Goal: Transaction & Acquisition: Purchase product/service

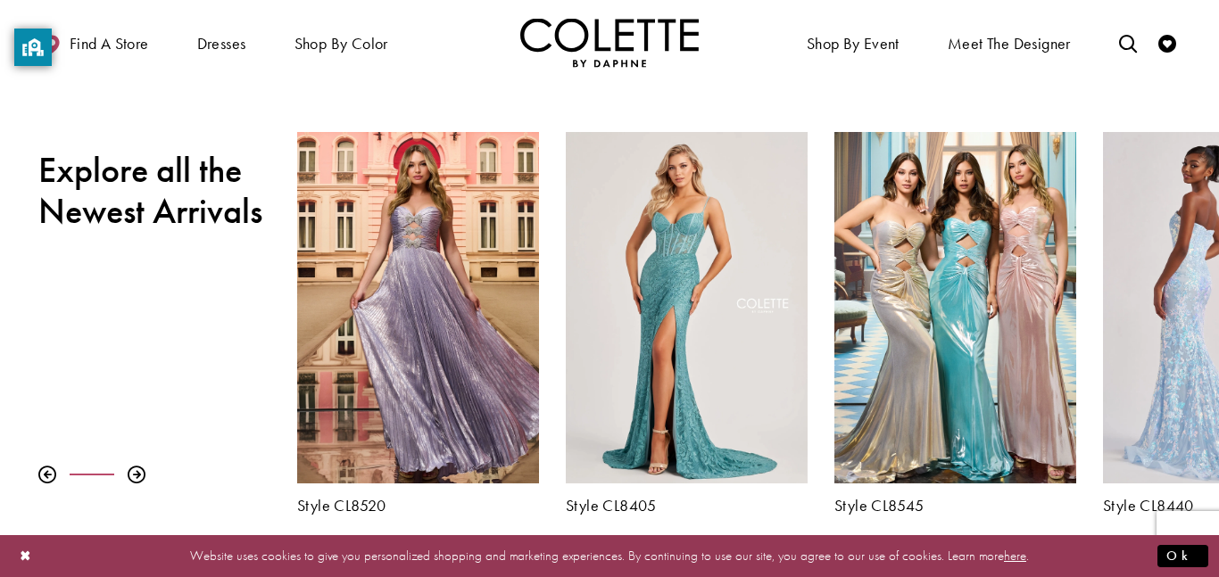
scroll to position [570, 0]
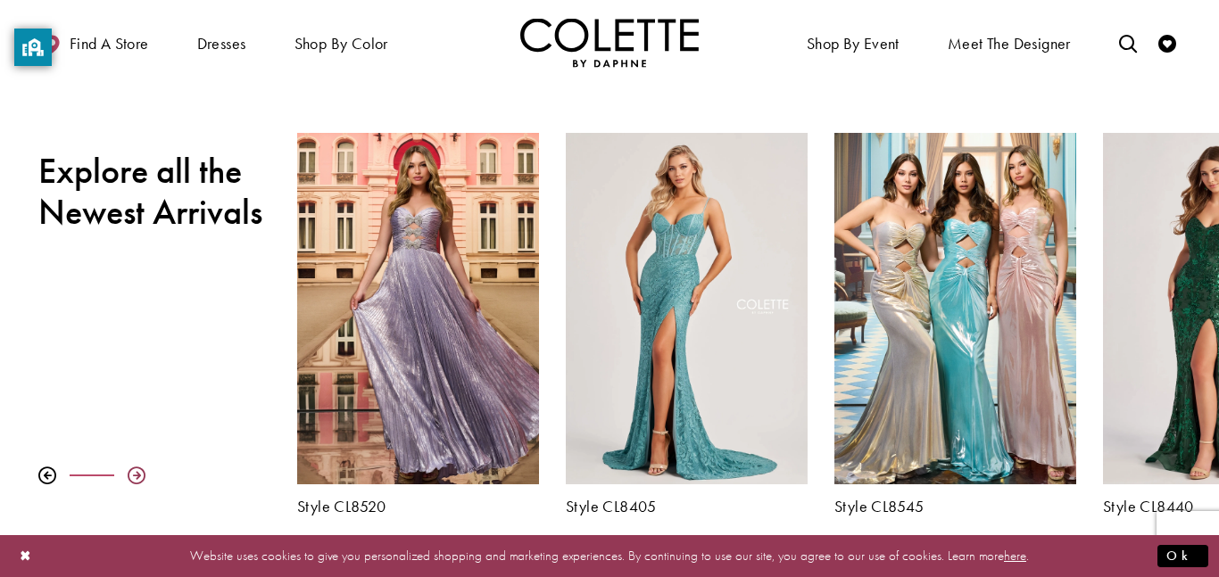
click at [134, 472] on div at bounding box center [137, 476] width 18 height 18
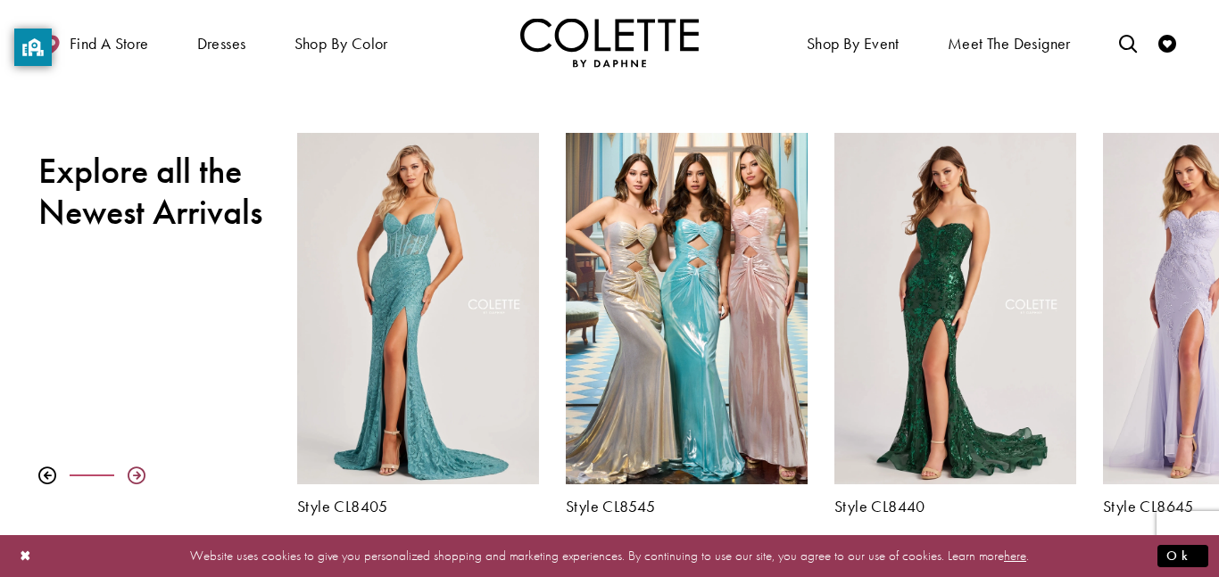
click at [134, 472] on div at bounding box center [137, 476] width 18 height 18
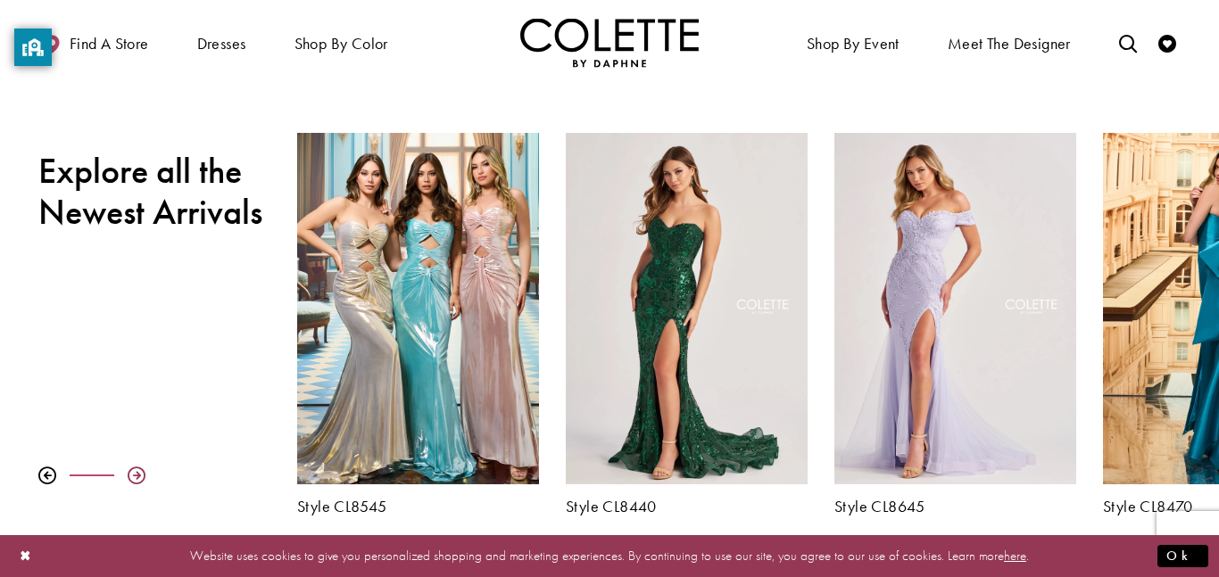
click at [134, 472] on div at bounding box center [137, 476] width 18 height 18
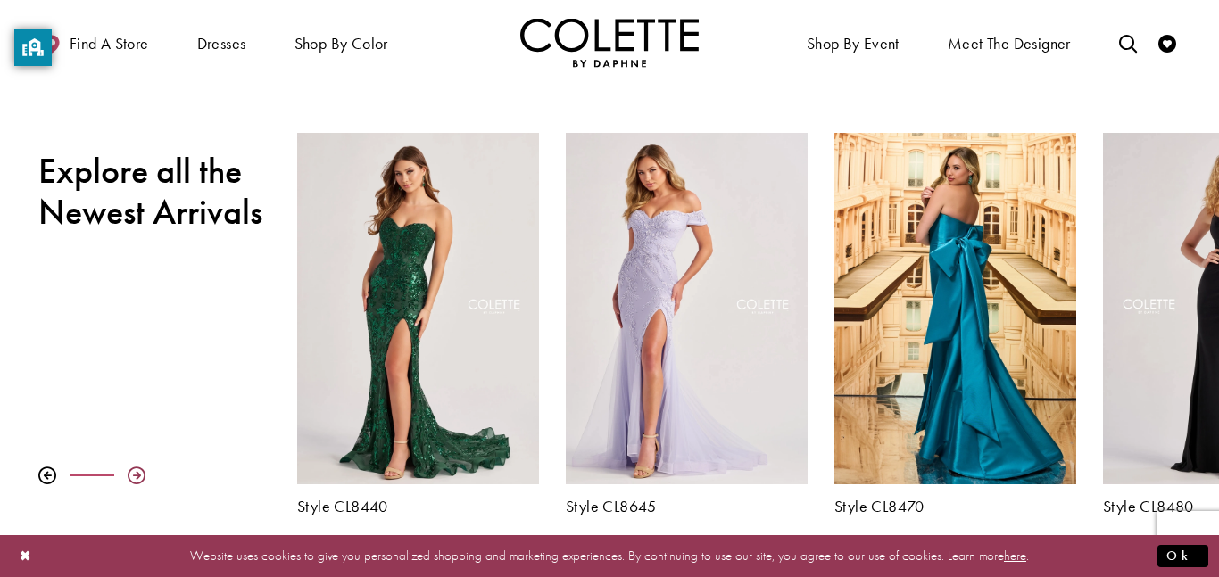
click at [134, 472] on div at bounding box center [137, 476] width 18 height 18
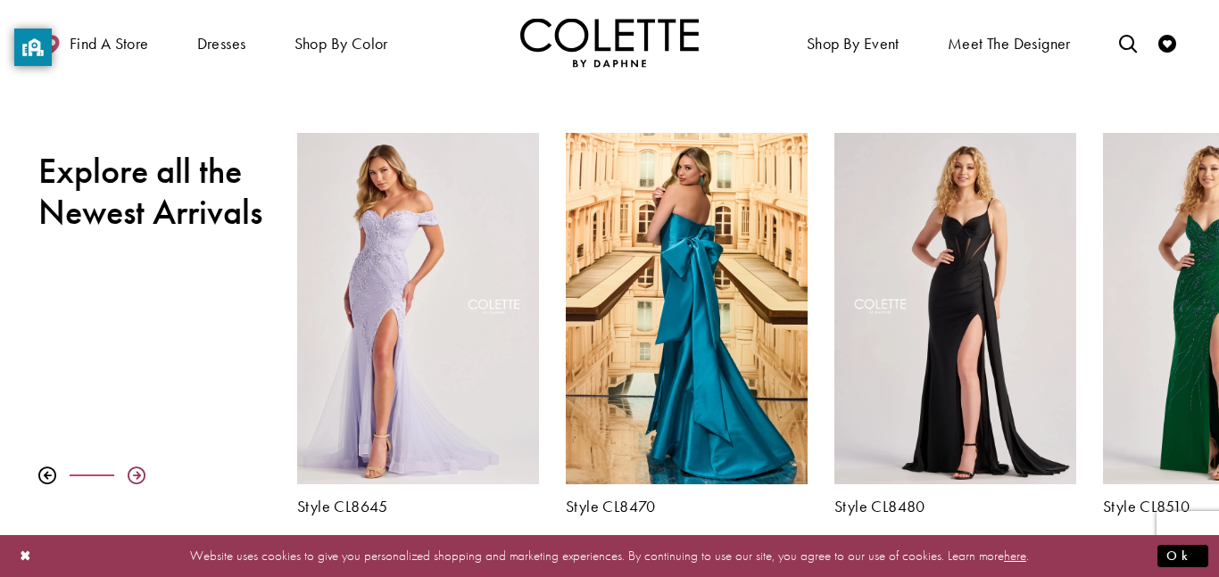
click at [134, 472] on div at bounding box center [137, 476] width 18 height 18
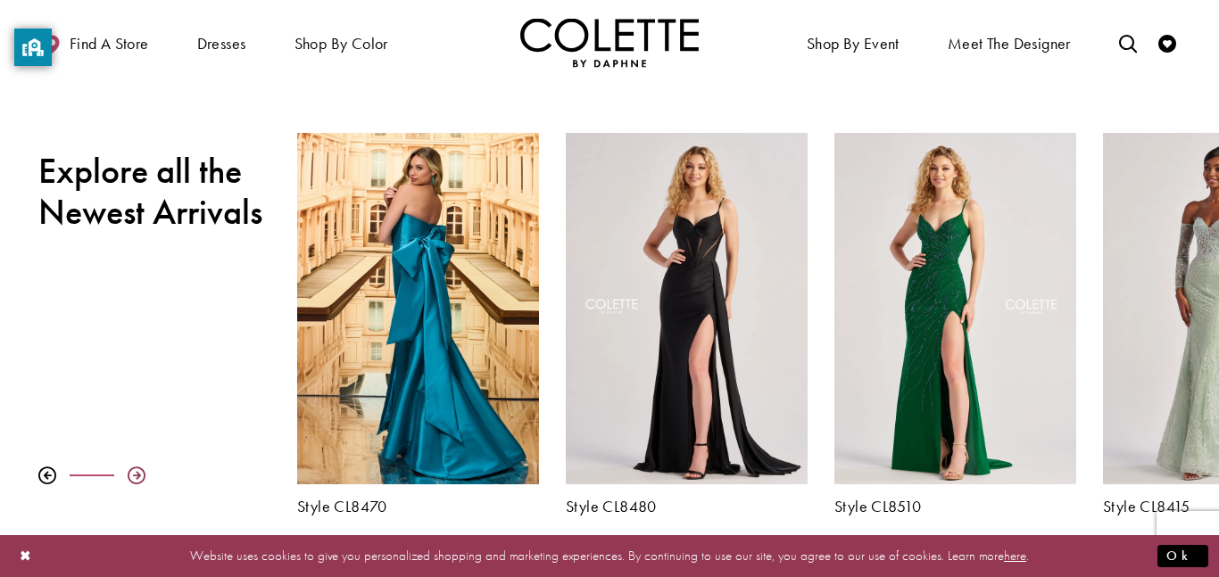
click at [134, 472] on div at bounding box center [137, 476] width 18 height 18
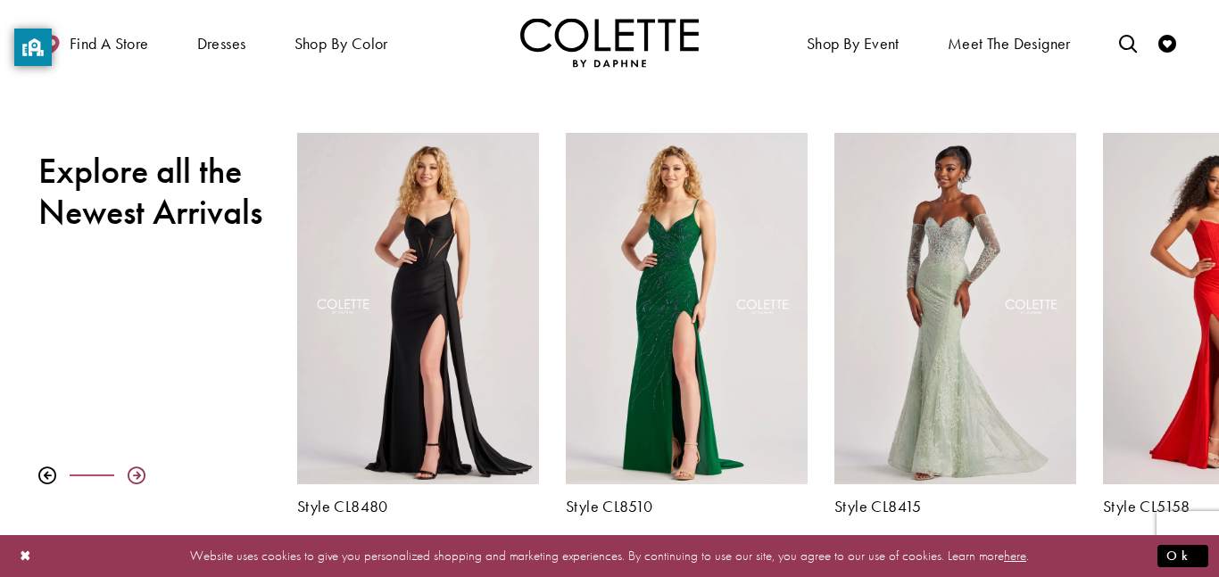
click at [134, 472] on div at bounding box center [137, 476] width 18 height 18
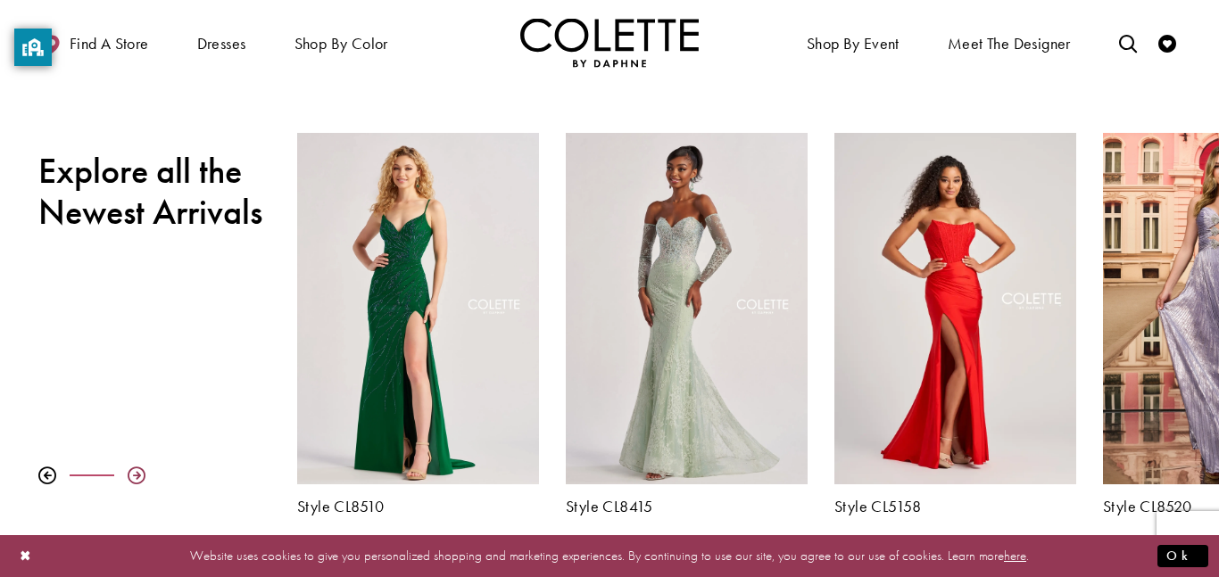
click at [134, 472] on div at bounding box center [137, 476] width 18 height 18
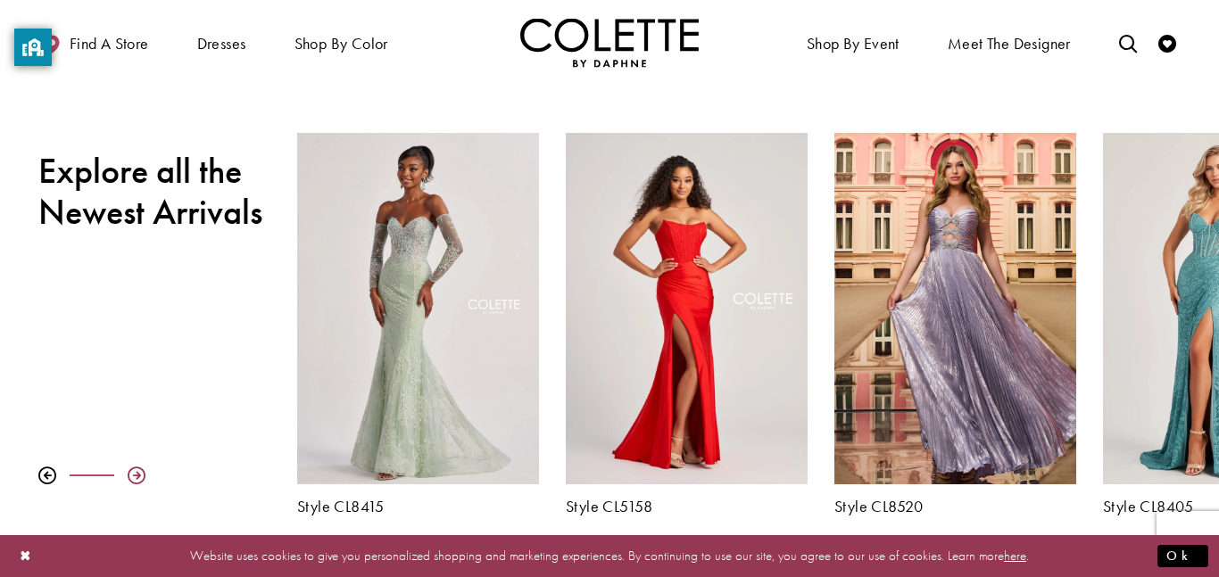
click at [134, 472] on div at bounding box center [137, 476] width 18 height 18
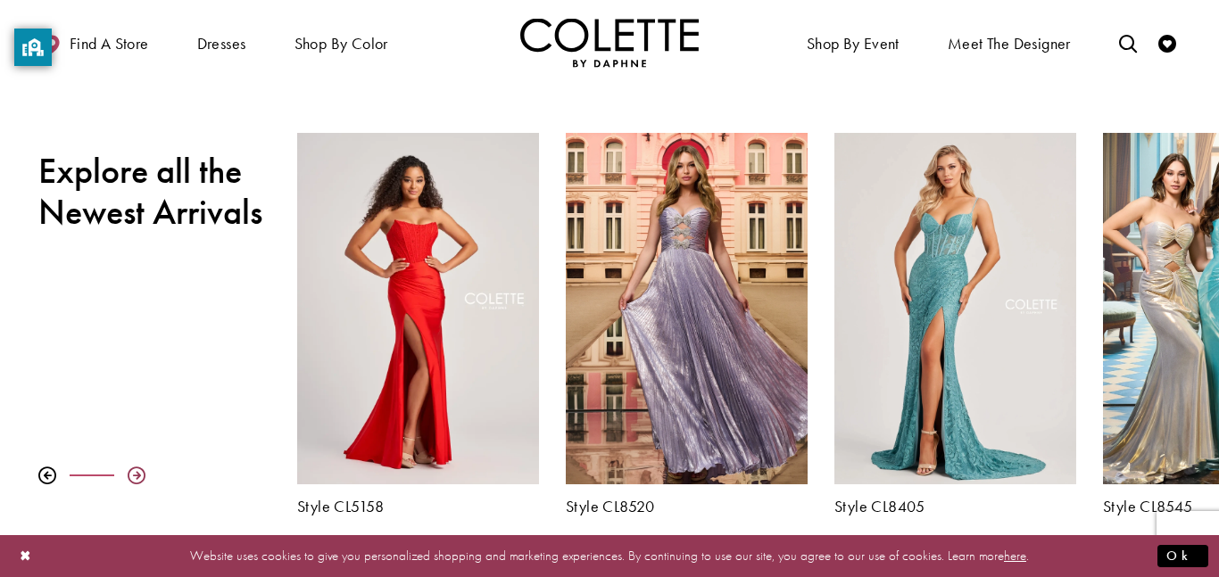
click at [134, 472] on div at bounding box center [137, 476] width 18 height 18
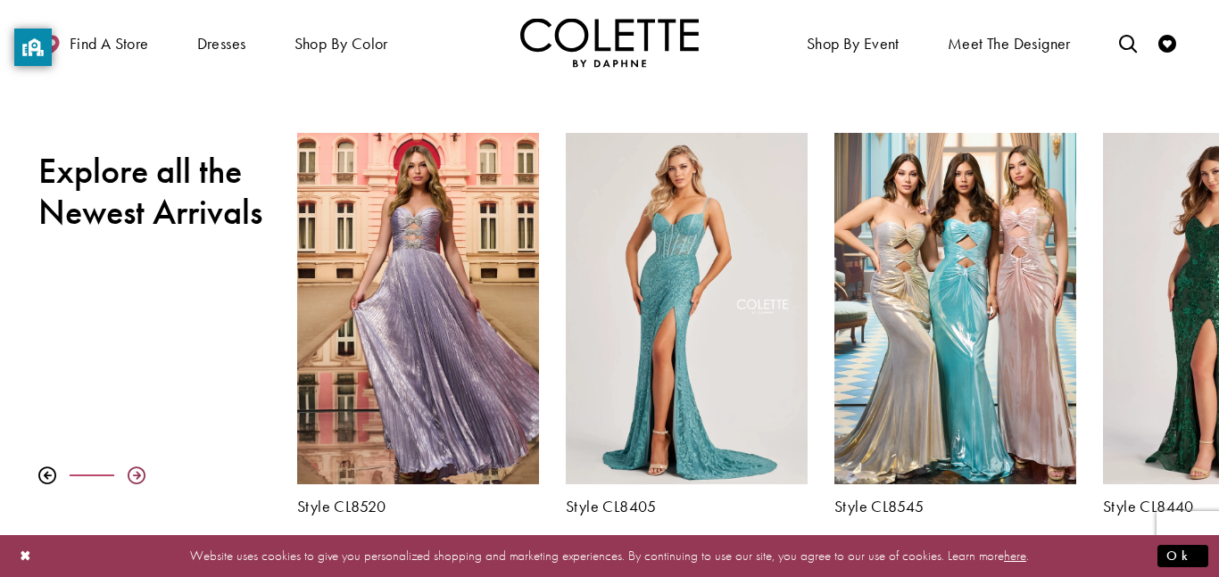
click at [134, 472] on div at bounding box center [137, 476] width 18 height 18
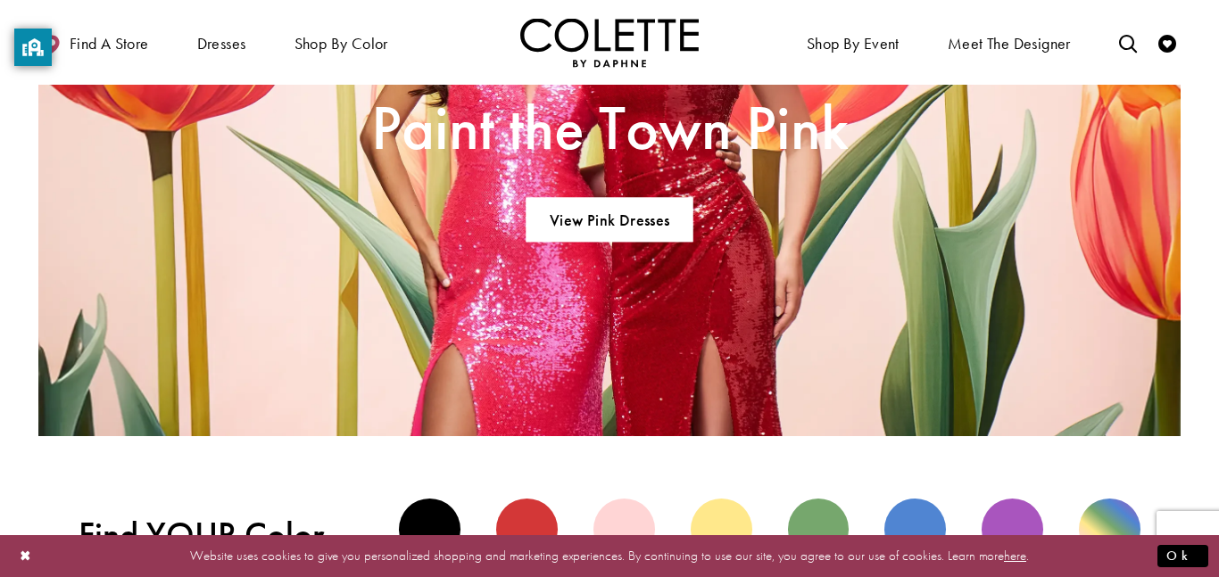
scroll to position [1322, 0]
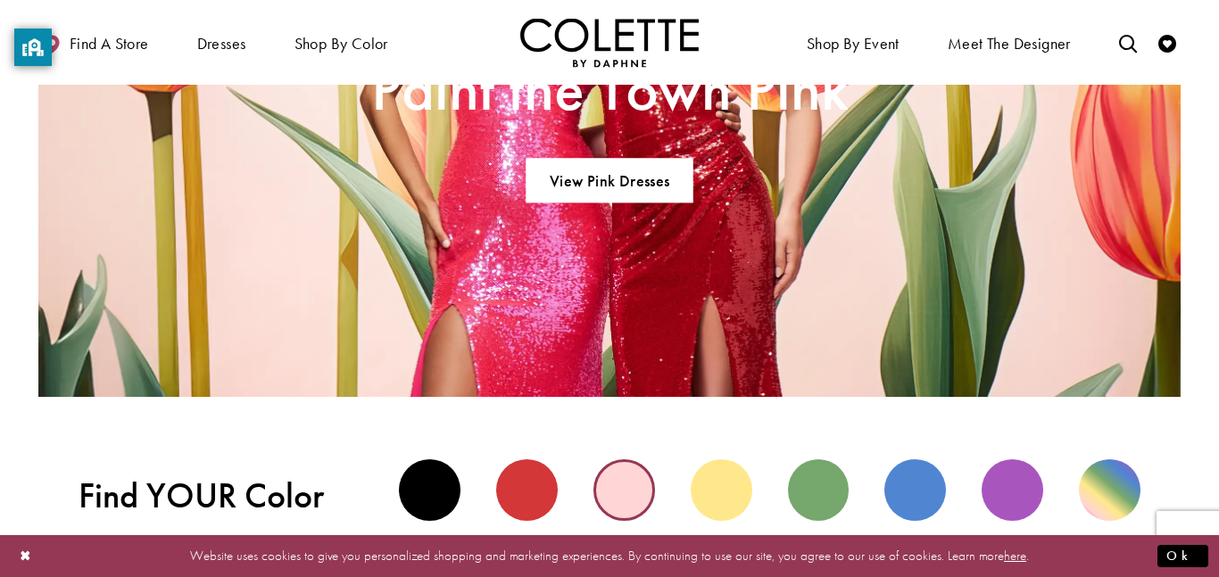
click at [615, 488] on div "Pink view" at bounding box center [624, 490] width 62 height 62
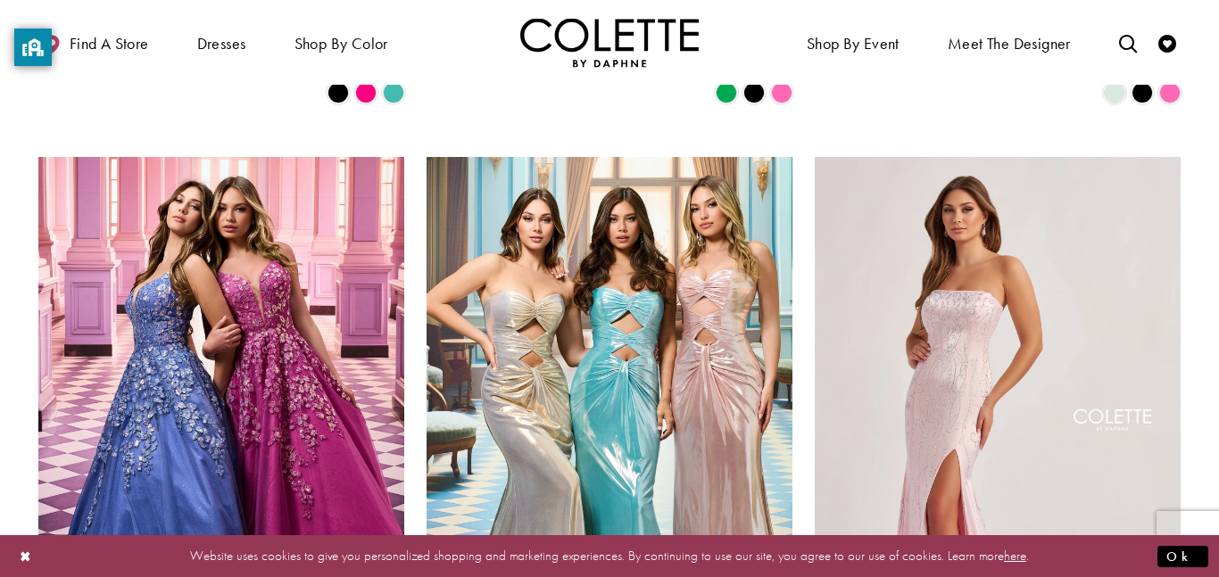
scroll to position [1405, 0]
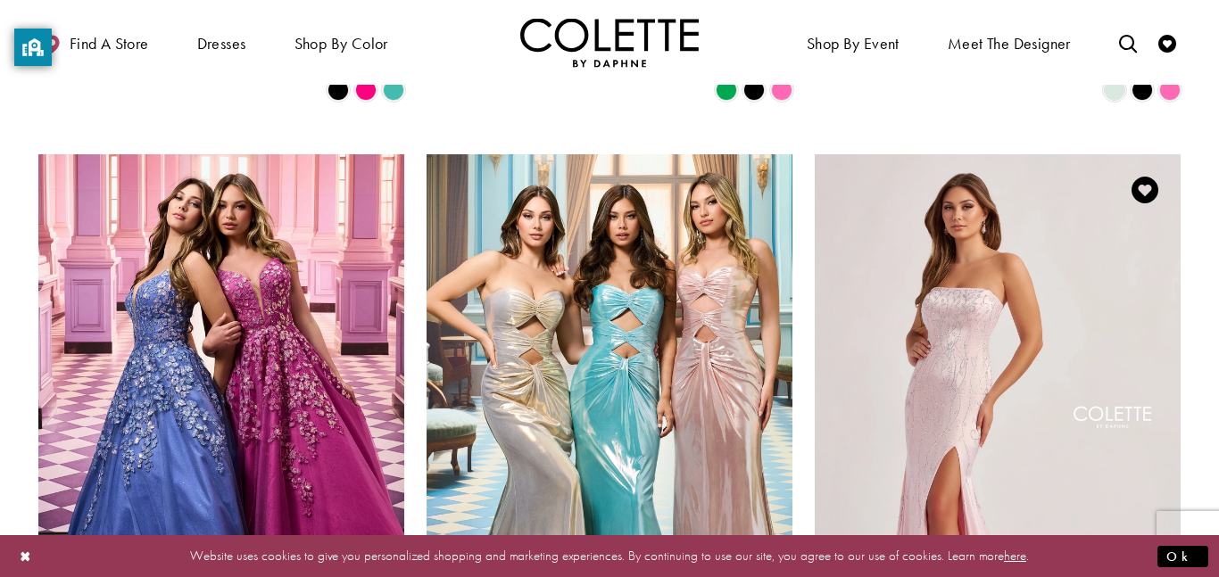
click at [1006, 312] on img "Visit Colette by Daphne Style No. CL8570 Page" at bounding box center [998, 420] width 366 height 532
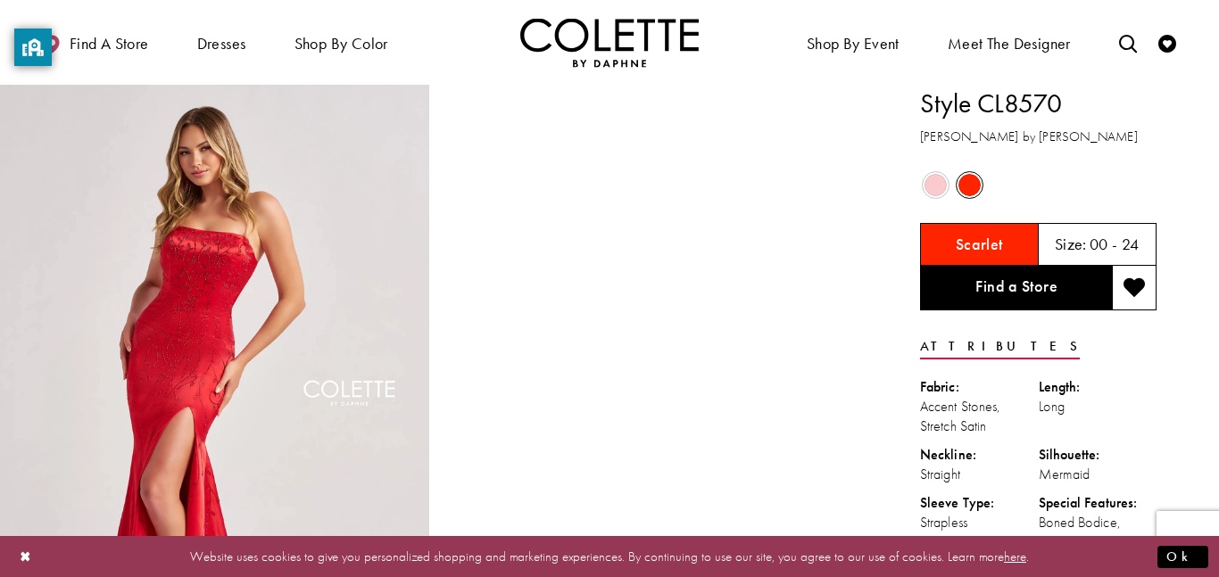
click at [939, 178] on span "Product color controls state depends on size chosen" at bounding box center [935, 185] width 22 height 22
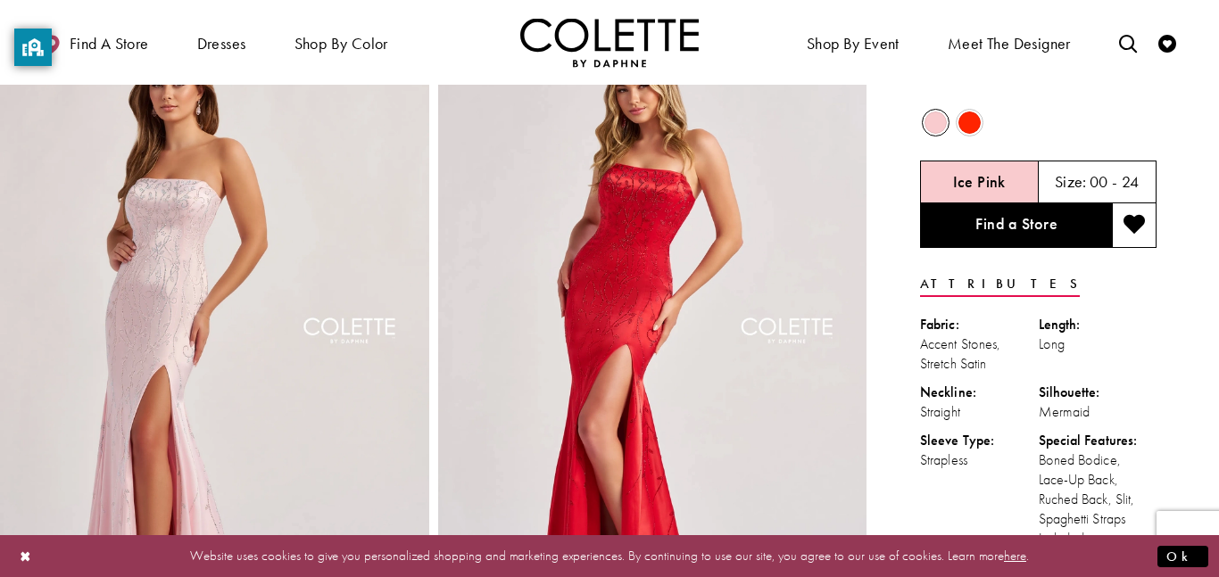
scroll to position [71, 0]
